Goal: Information Seeking & Learning: Learn about a topic

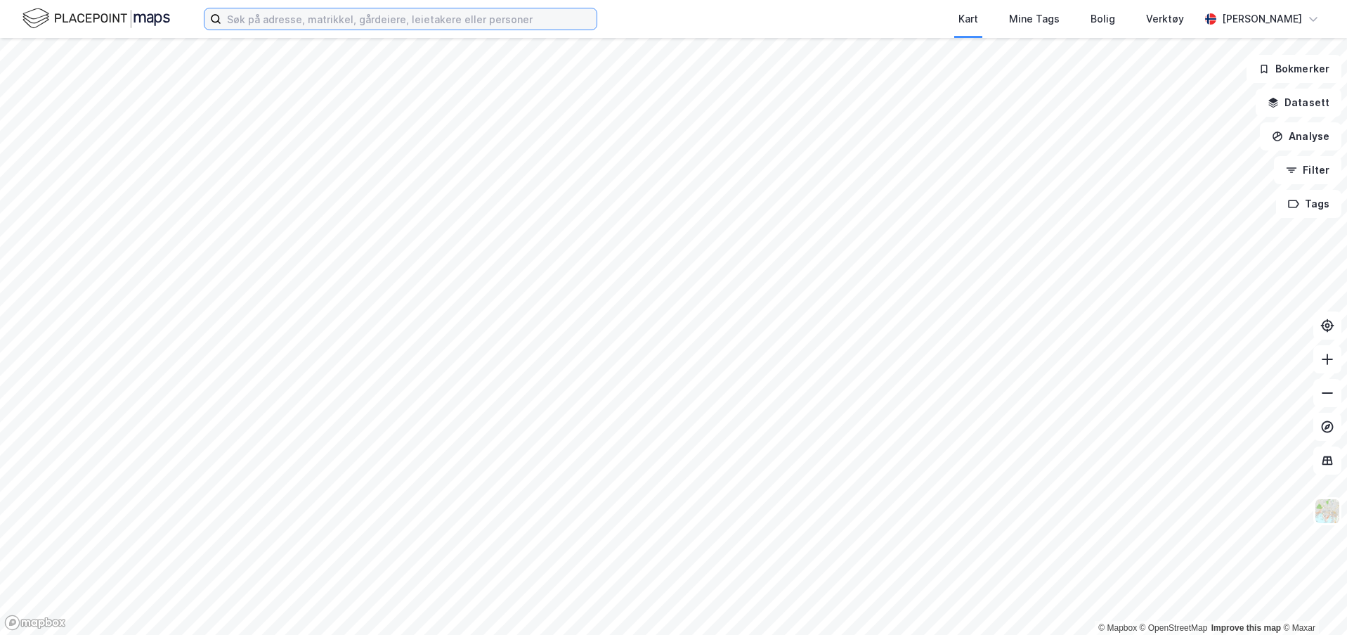
click at [300, 14] on input at bounding box center [408, 18] width 375 height 21
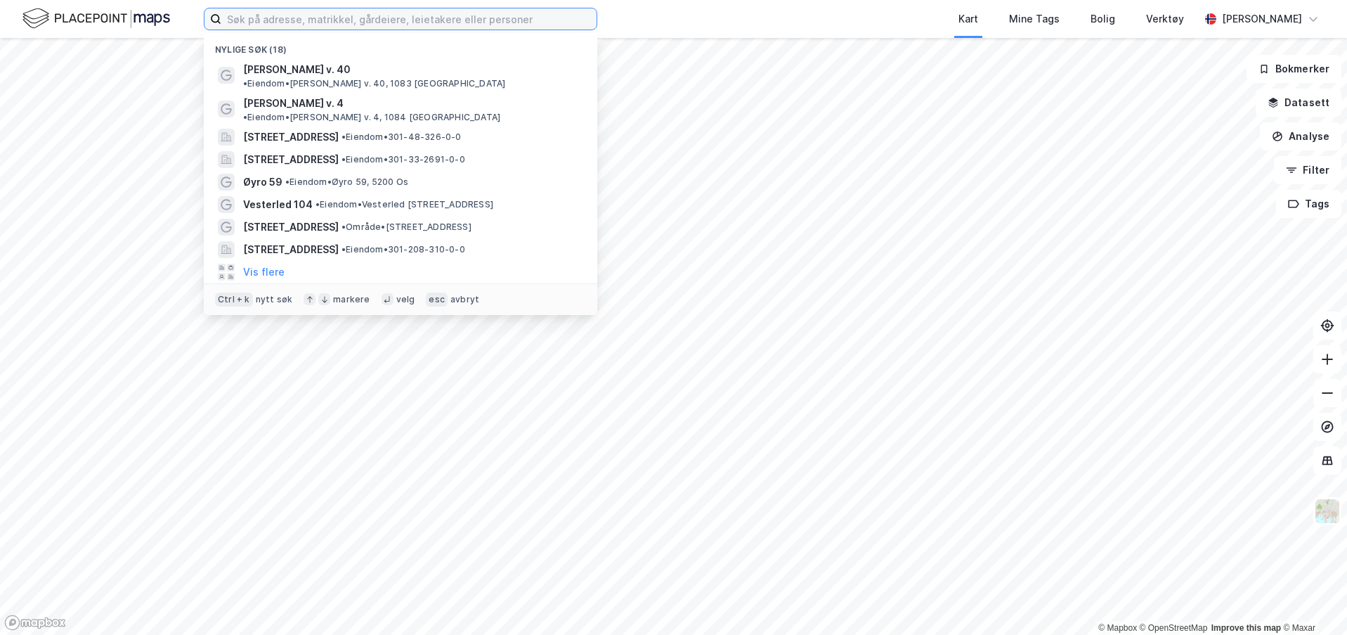
paste input "65/5"
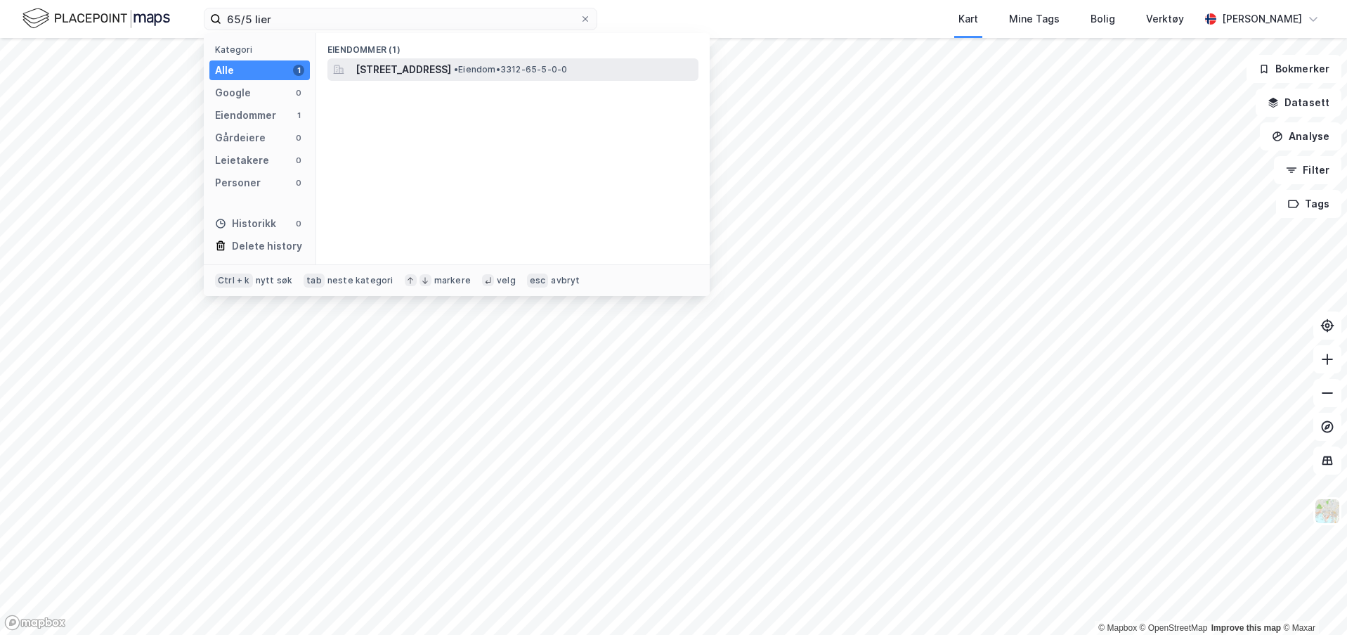
click at [506, 63] on div "[STREET_ADDRESS] • Eiendom • 3312-65-5-0-0" at bounding box center [526, 69] width 340 height 17
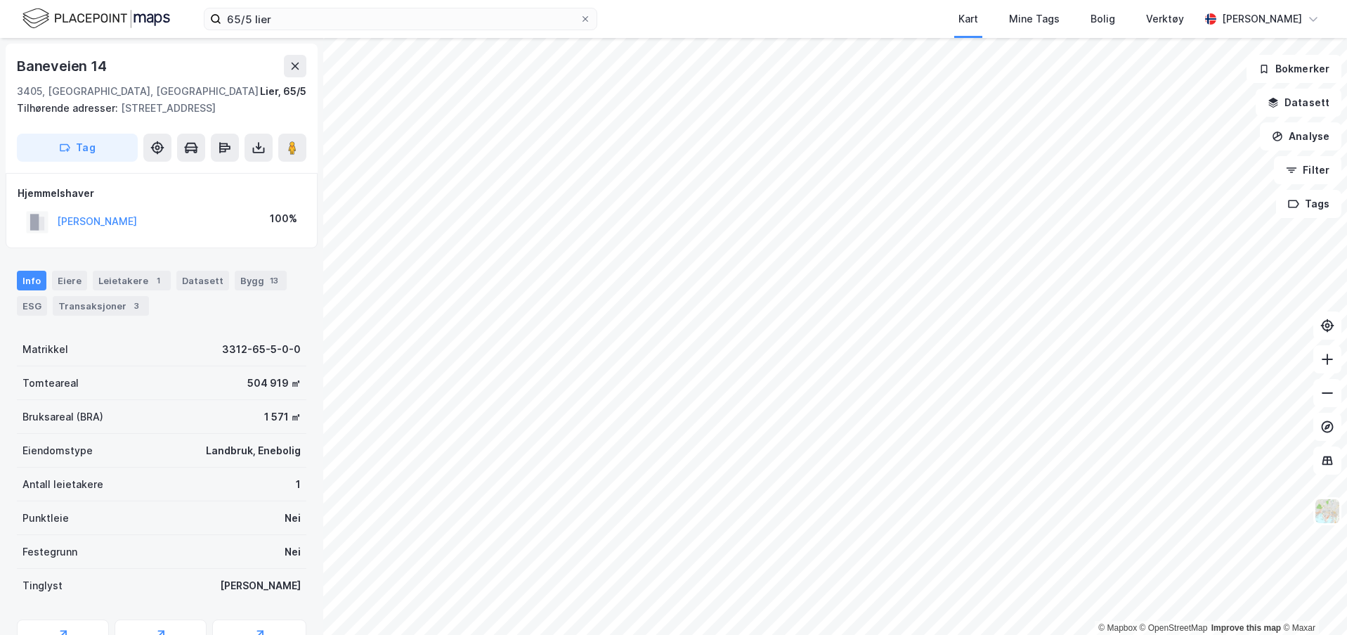
click at [190, 200] on div "Hjemmelshaver" at bounding box center [162, 193] width 288 height 17
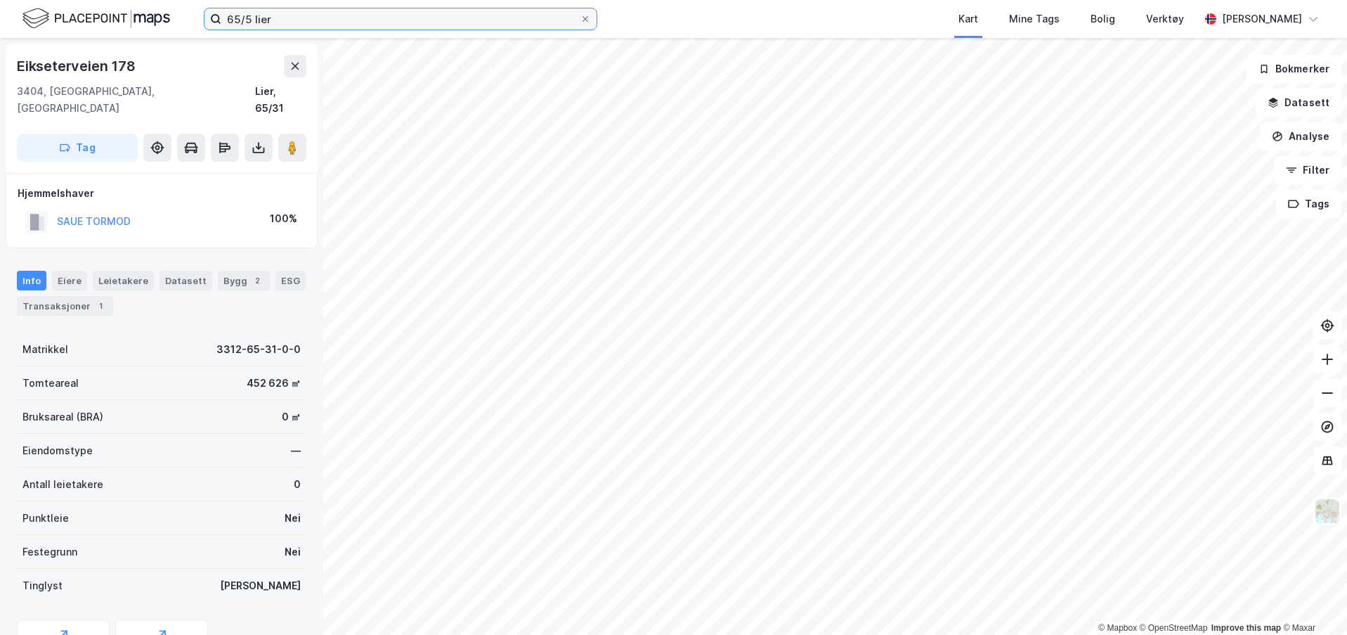
click at [376, 20] on input "65/5 lier" at bounding box center [400, 18] width 358 height 21
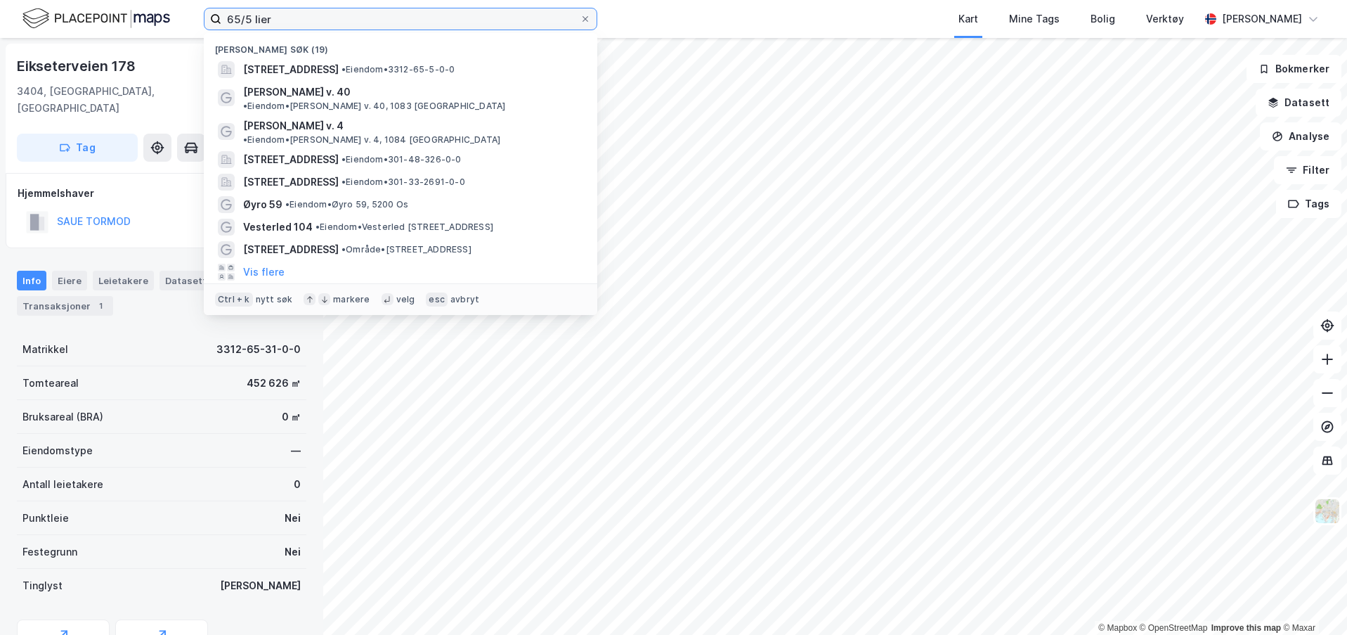
click at [376, 20] on input "65/5 lier" at bounding box center [400, 18] width 358 height 21
paste input "66"
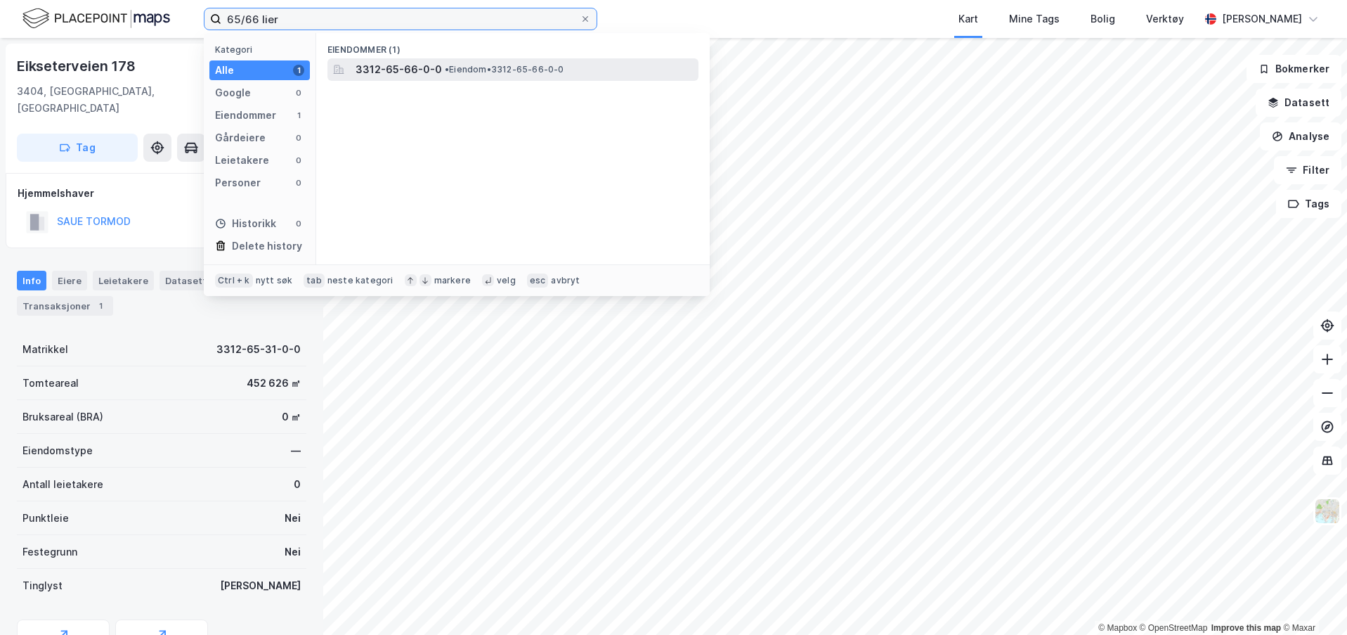
type input "65/66 lier"
click at [473, 74] on span "• Eiendom • 3312-65-66-0-0" at bounding box center [504, 69] width 119 height 11
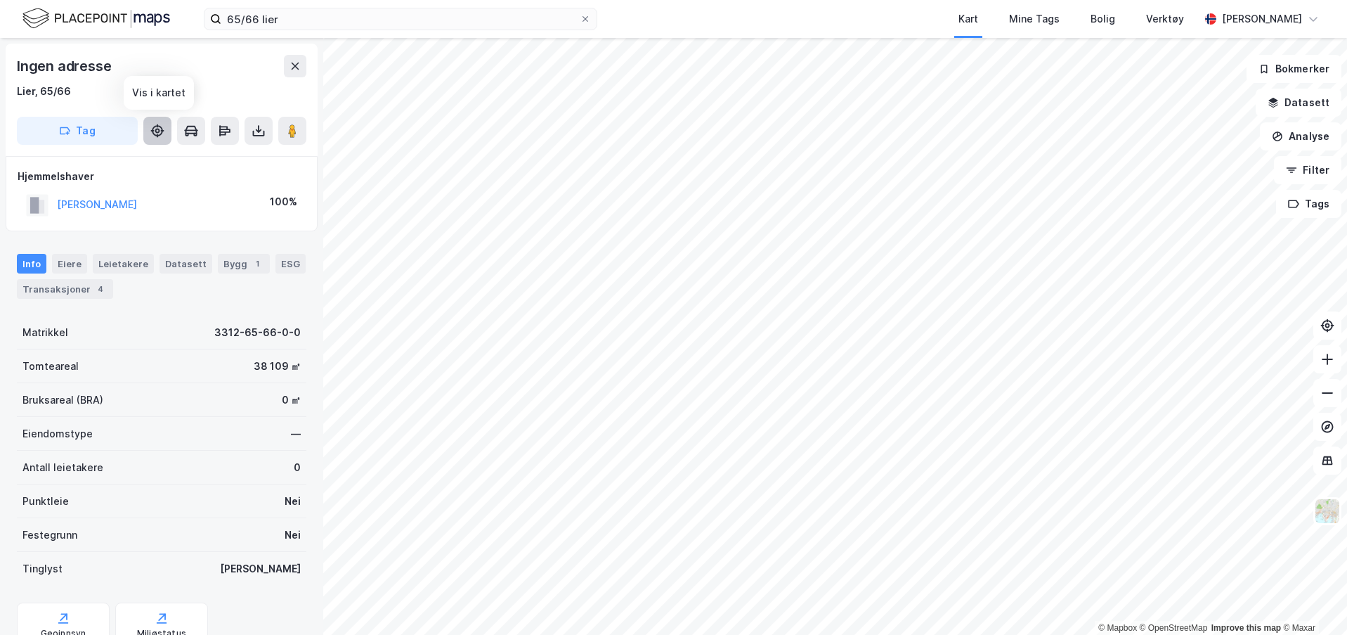
click at [161, 133] on icon at bounding box center [157, 131] width 14 height 14
